Goal: Transaction & Acquisition: Purchase product/service

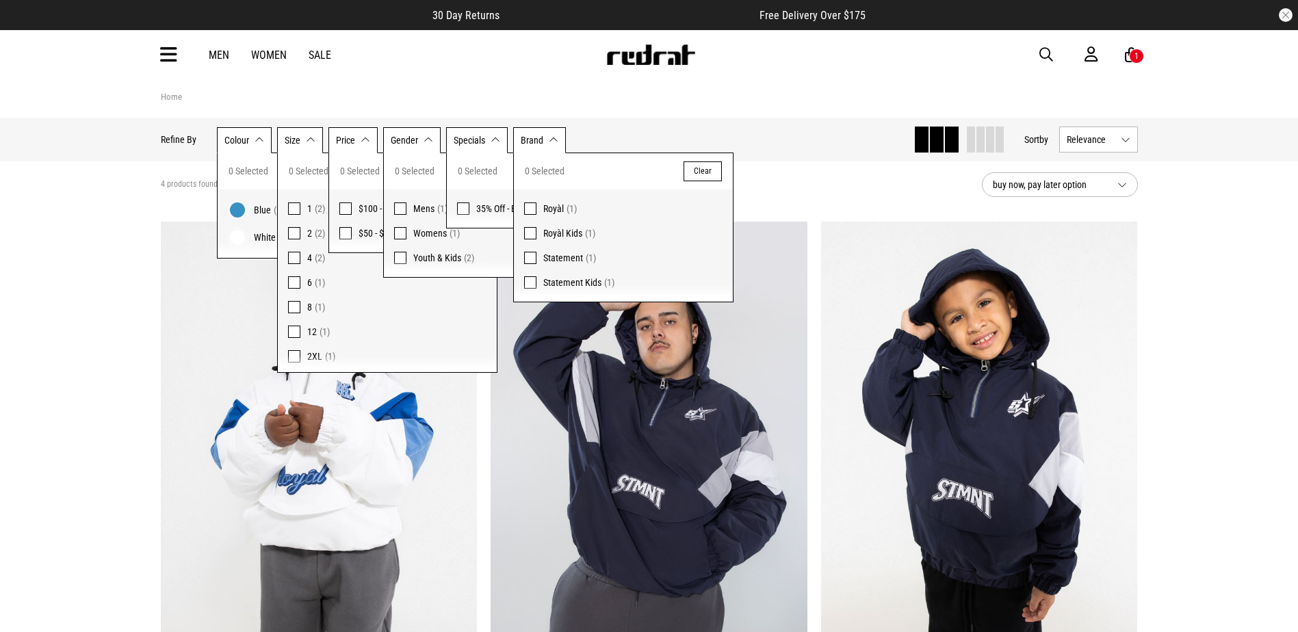
click at [174, 49] on icon at bounding box center [168, 55] width 17 height 23
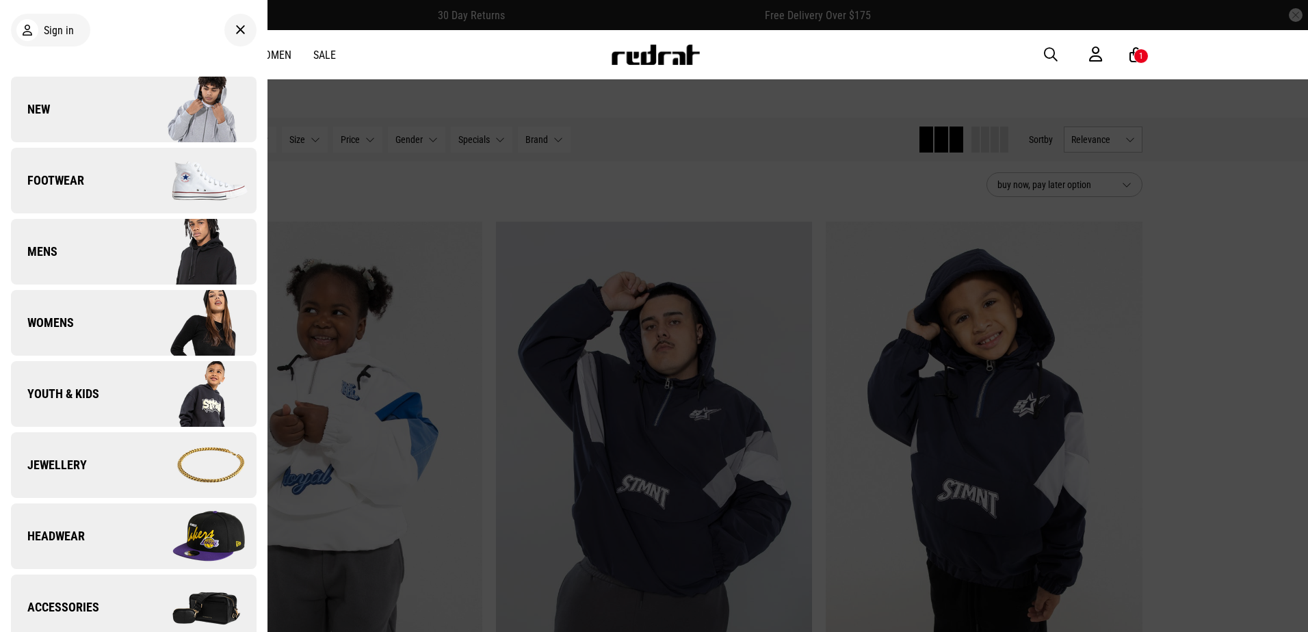
click at [76, 92] on link "New" at bounding box center [134, 110] width 246 height 66
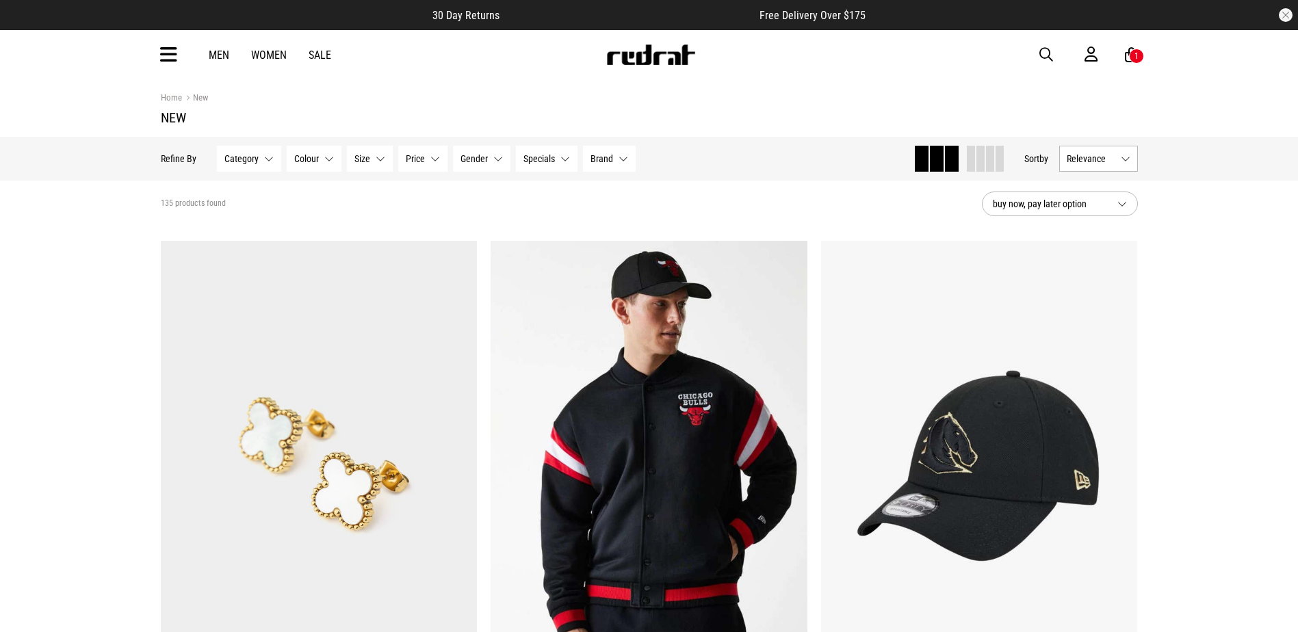
drag, startPoint x: 0, startPoint y: 0, endPoint x: 755, endPoint y: 196, distance: 780.3
click at [755, 196] on section "135 products found buy now, pay later option" at bounding box center [649, 204] width 999 height 47
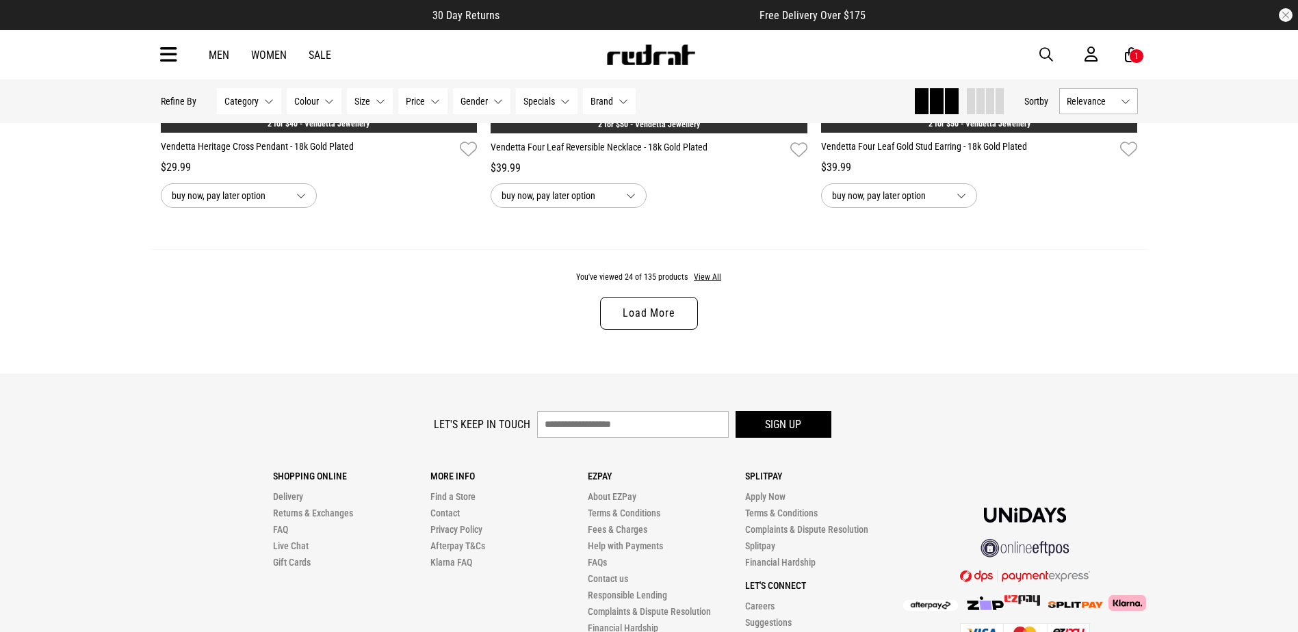
scroll to position [4379, 0]
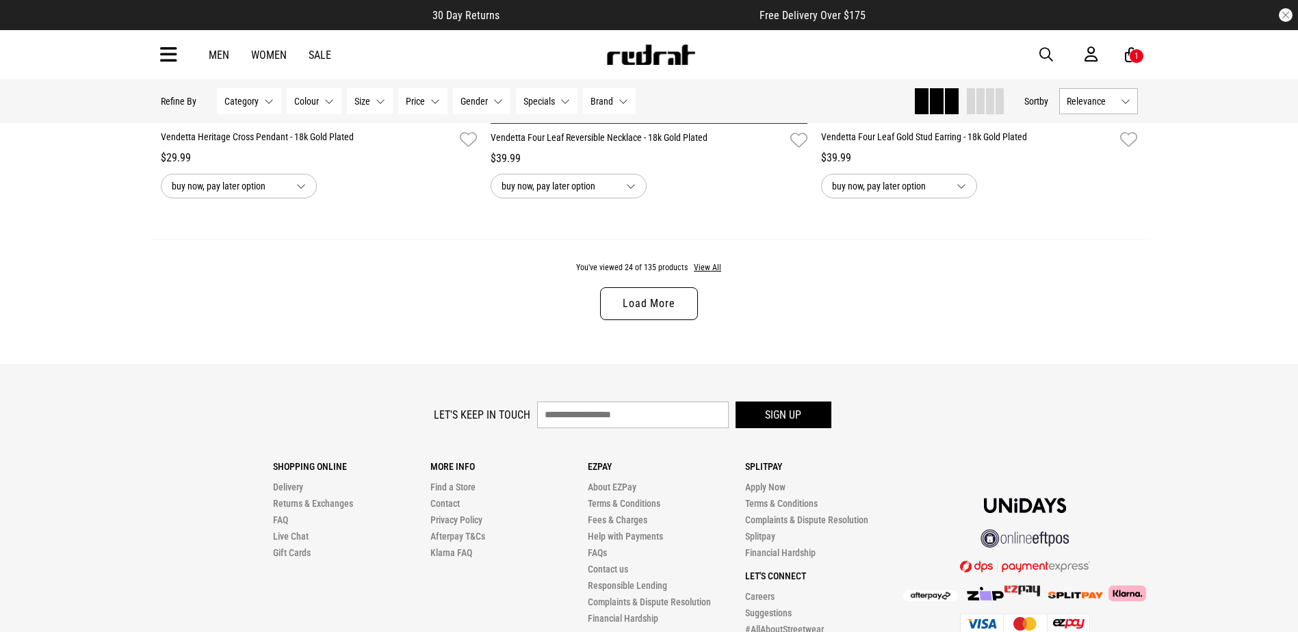
click at [659, 311] on link "Load More" at bounding box center [648, 303] width 97 height 33
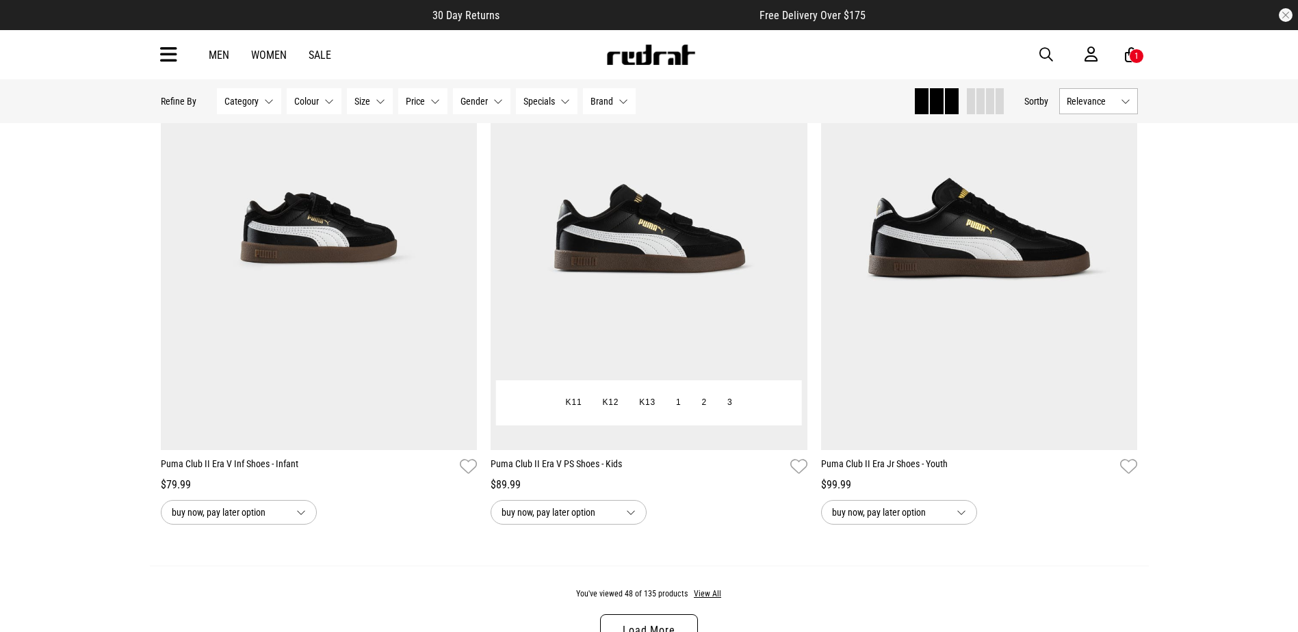
scroll to position [8689, 0]
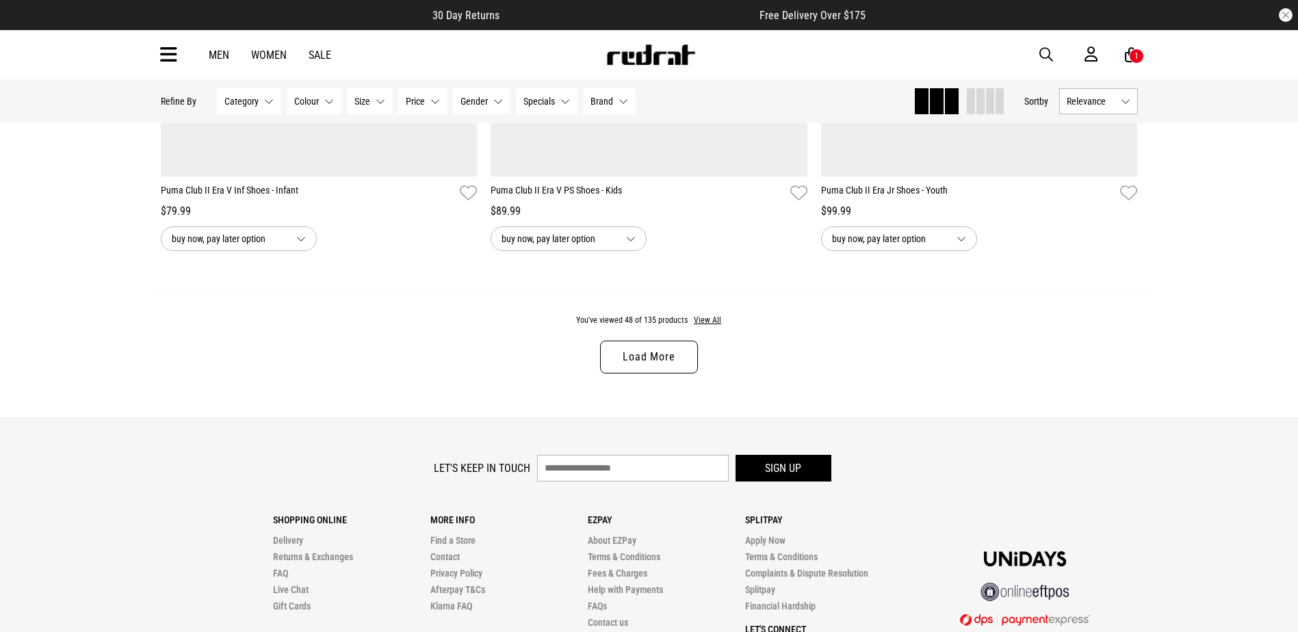
click at [649, 352] on link "Load More" at bounding box center [648, 357] width 97 height 33
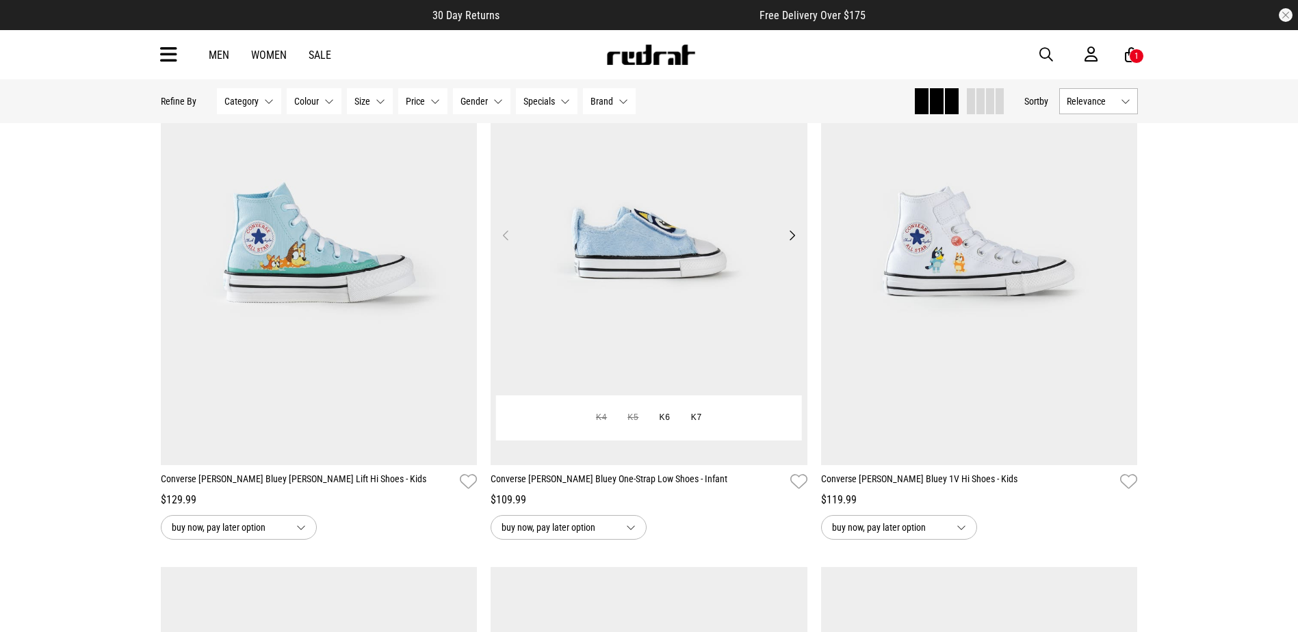
scroll to position [9510, 0]
